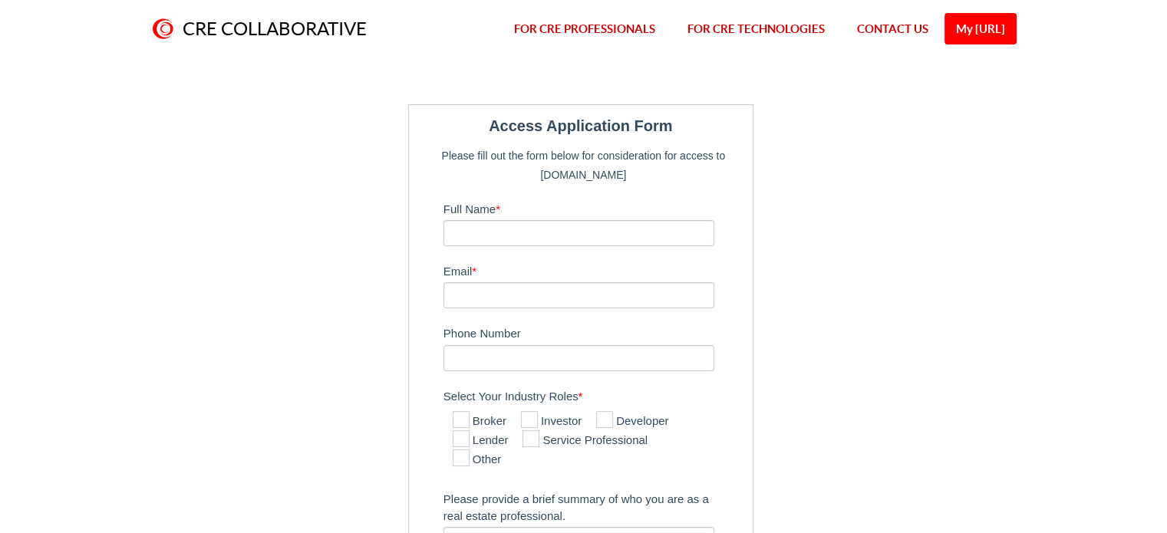
scroll to position [40, 0]
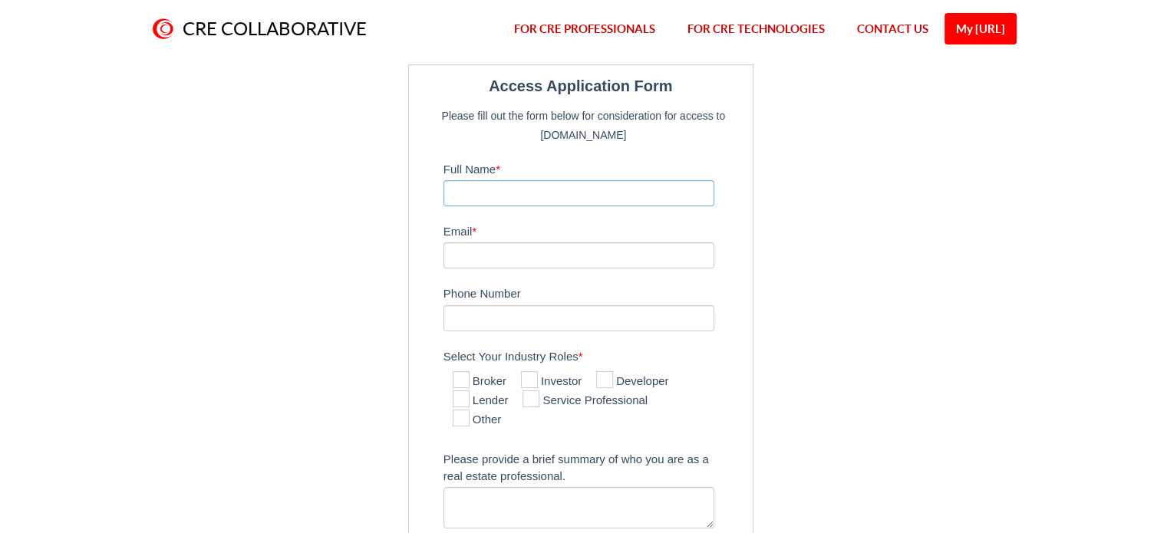
click at [574, 183] on input "Full Name *" at bounding box center [580, 193] width 272 height 26
type input "or havusha"
type input "[EMAIL_ADDRESS][DOMAIN_NAME]"
type input "5615977052"
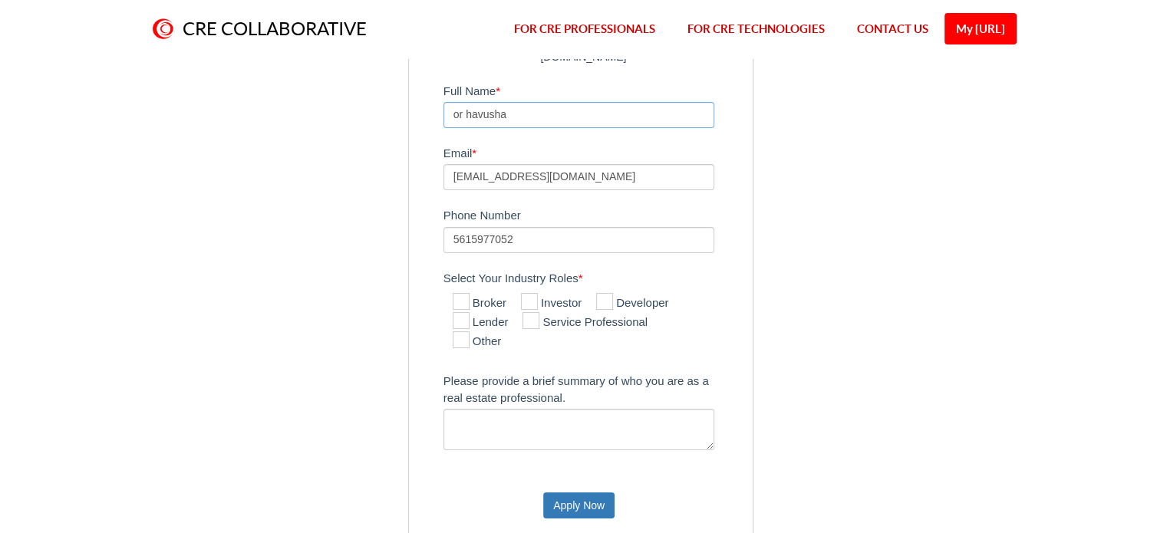
scroll to position [123, 0]
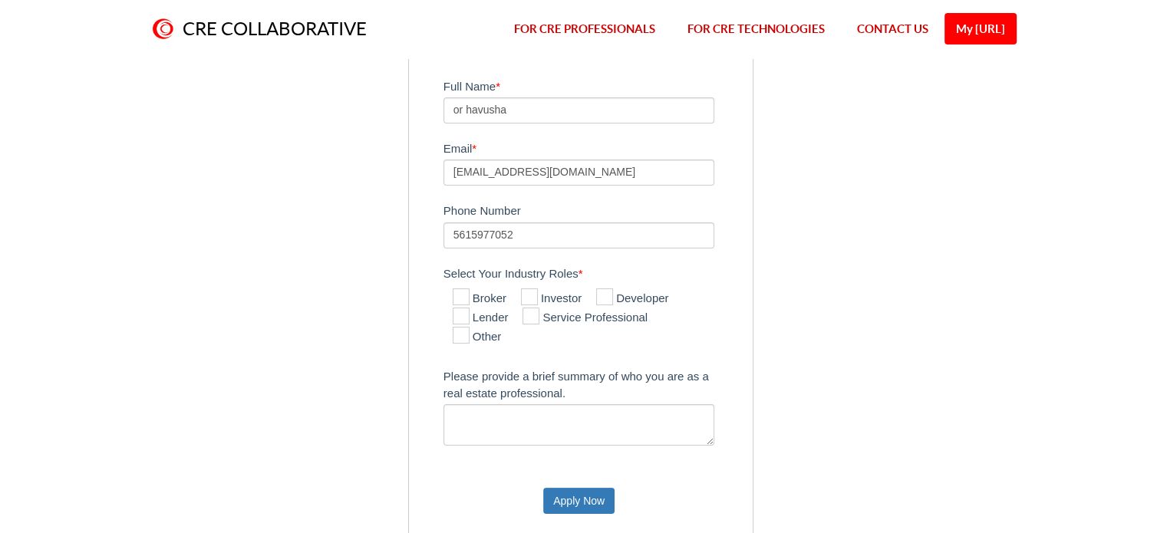
click at [533, 301] on icon at bounding box center [529, 297] width 17 height 17
click at [531, 301] on input "Investor" at bounding box center [526, 298] width 10 height 10
checkbox input "true"
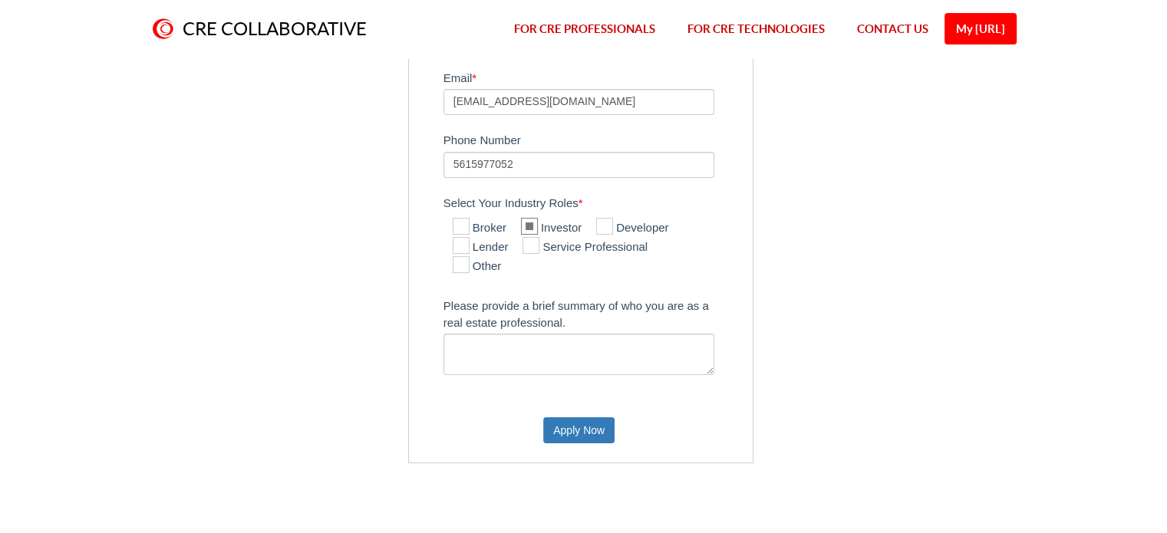
scroll to position [211, 0]
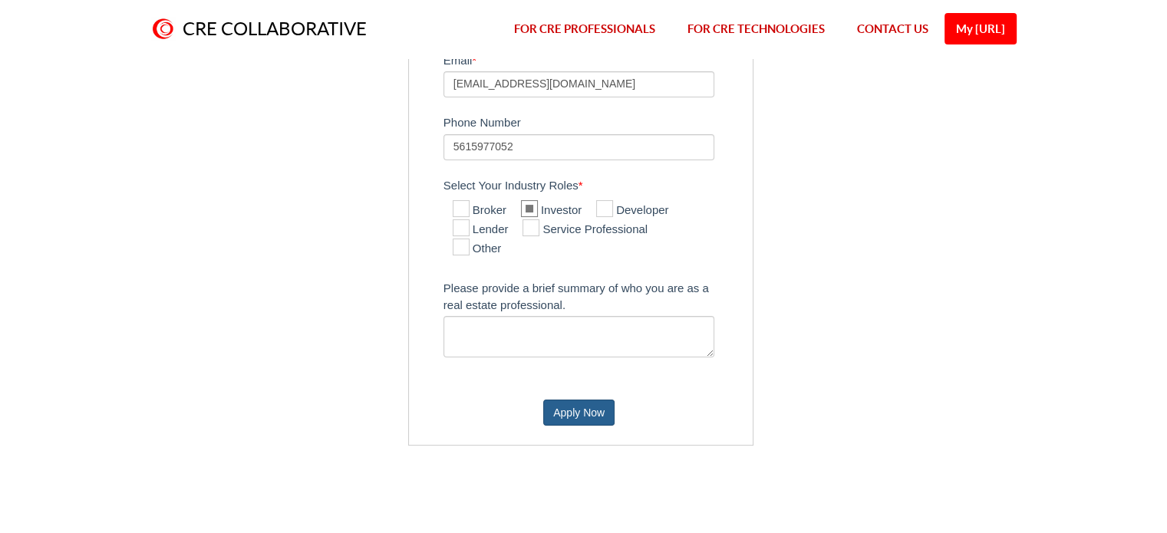
click at [588, 415] on button "Apply Now" at bounding box center [578, 413] width 71 height 26
click at [556, 326] on textarea "Please provide a brief summary of who you are as a real estate professional." at bounding box center [580, 336] width 272 height 41
paste textarea "QuantumListing"
type textarea "QuantumListing"
click at [556, 326] on textarea "QuantumListing" at bounding box center [580, 336] width 272 height 41
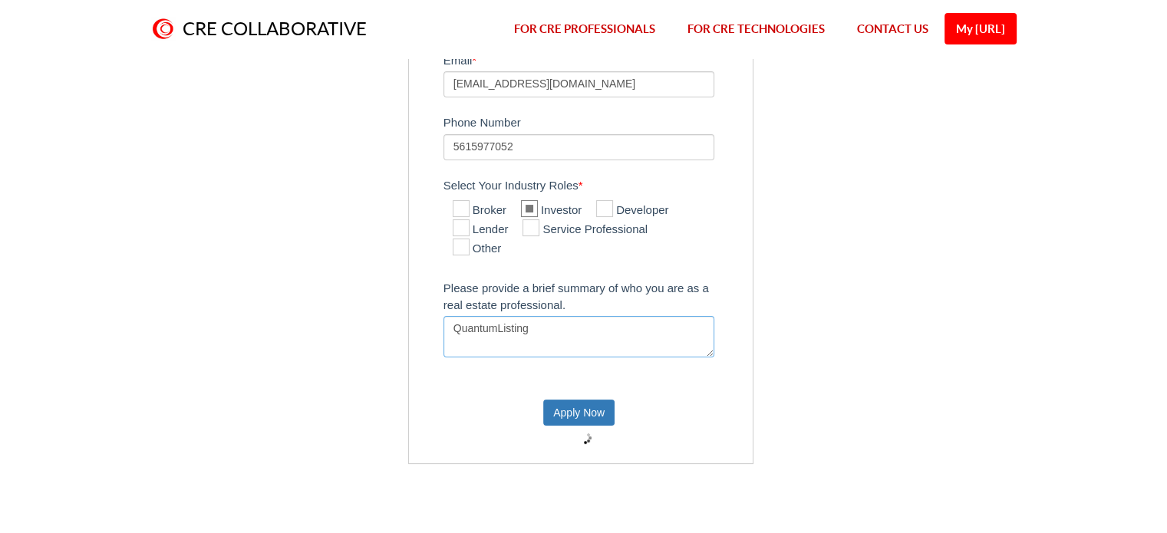
click at [556, 326] on textarea "QuantumListing" at bounding box center [580, 336] width 272 height 41
